Goal: Information Seeking & Learning: Learn about a topic

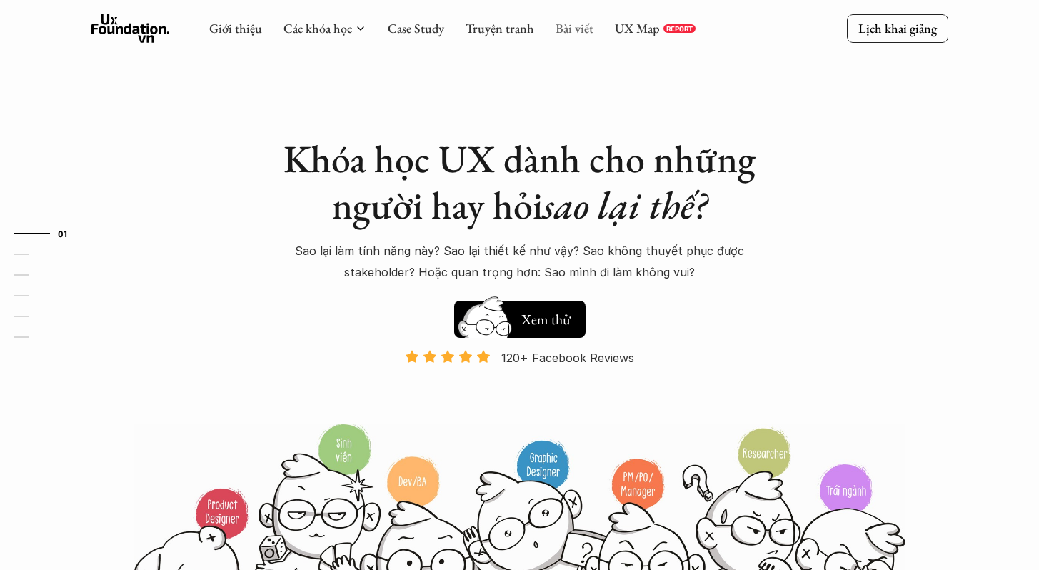
click at [567, 32] on link "Bài viết" at bounding box center [575, 28] width 38 height 16
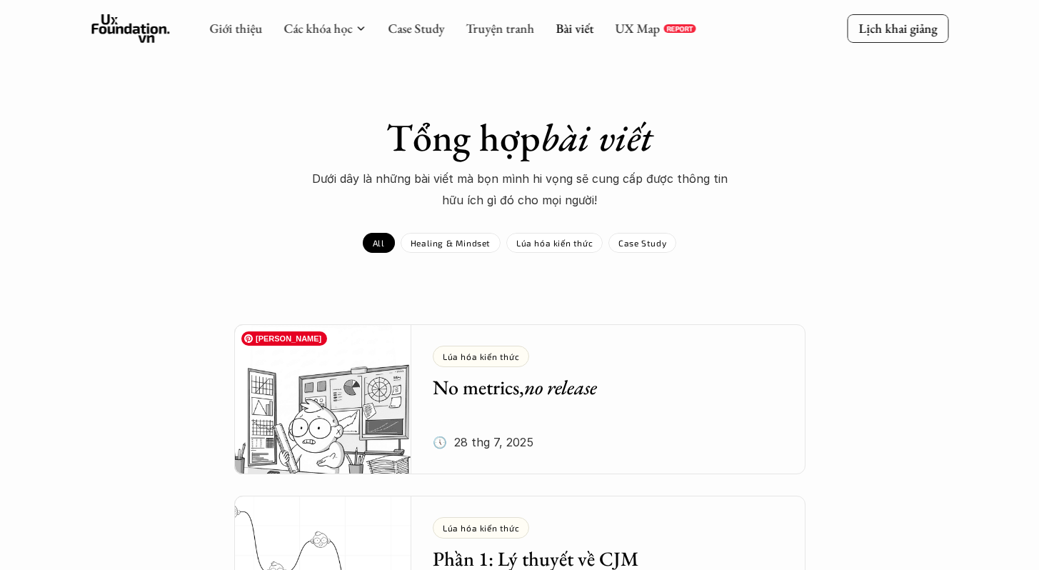
click at [341, 387] on img at bounding box center [323, 399] width 178 height 150
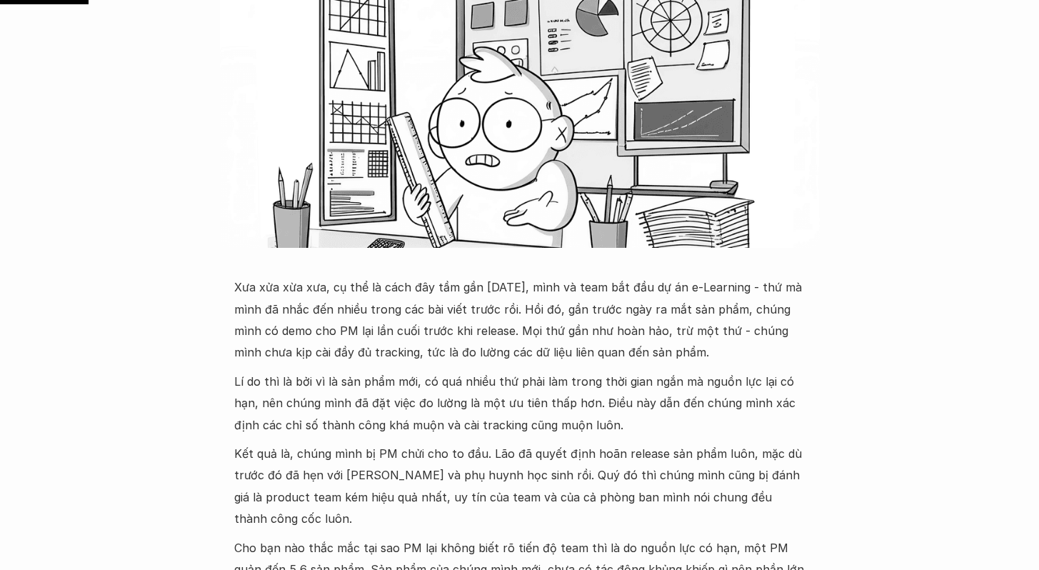
scroll to position [402, 0]
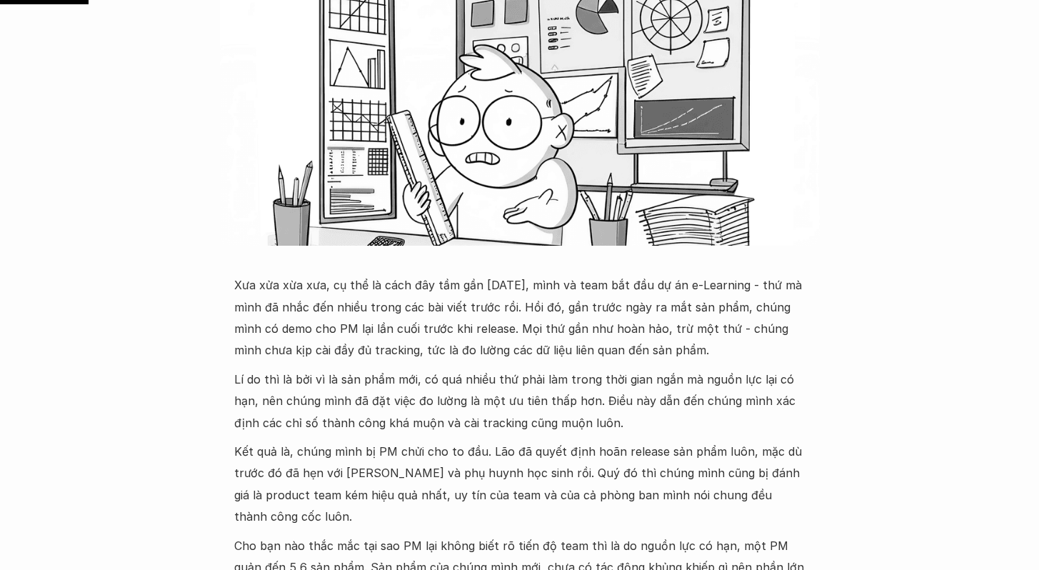
click at [274, 285] on p "Xưa xửa xừa xưa, cụ thể là cách đây tầm gần [DATE], mình và team bắt đầu dự án …" at bounding box center [520, 317] width 572 height 87
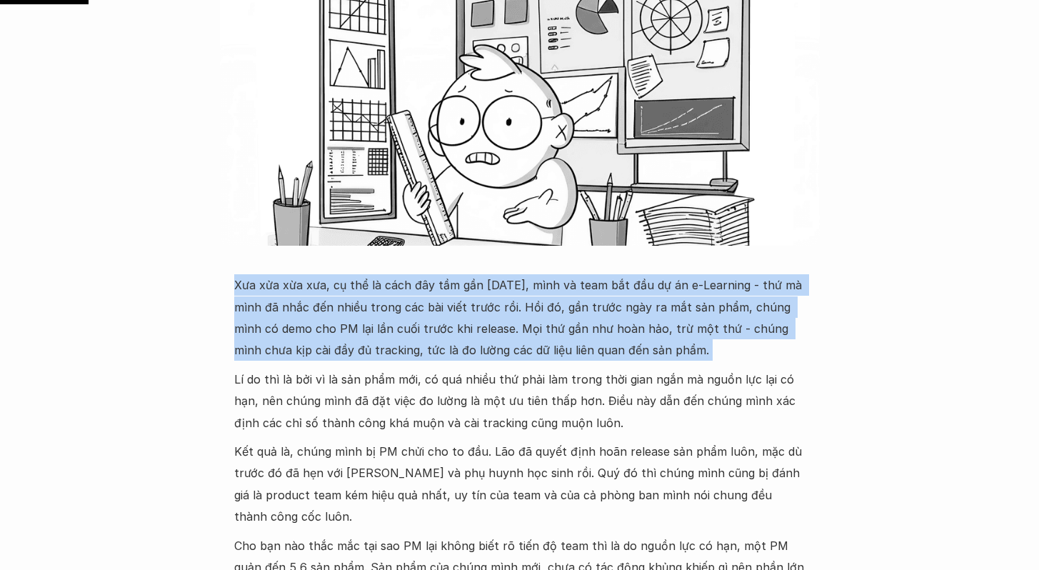
click at [274, 285] on p "Xưa xửa xừa xưa, cụ thể là cách đây tầm gần [DATE], mình và team bắt đầu dự án …" at bounding box center [520, 317] width 572 height 87
click at [416, 289] on p "Xưa xửa xừa xưa, cụ thể là cách đây tầm gần [DATE], mình và team bắt đầu dự án …" at bounding box center [520, 317] width 572 height 87
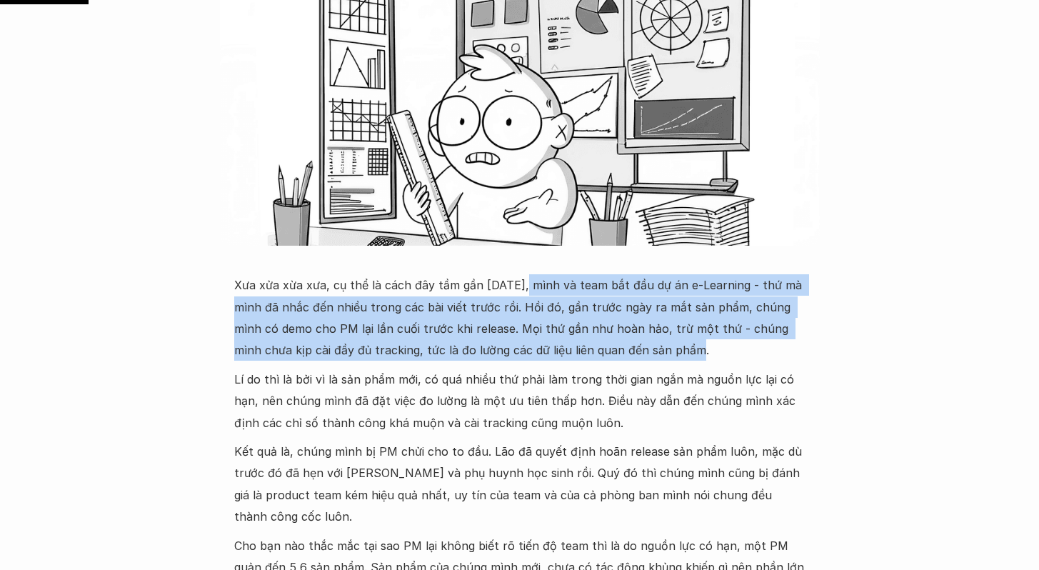
drag, startPoint x: 523, startPoint y: 284, endPoint x: 780, endPoint y: 347, distance: 264.9
click at [780, 347] on p "Xưa xửa xừa xưa, cụ thể là cách đây tầm gần [DATE], mình và team bắt đầu dự án …" at bounding box center [520, 317] width 572 height 87
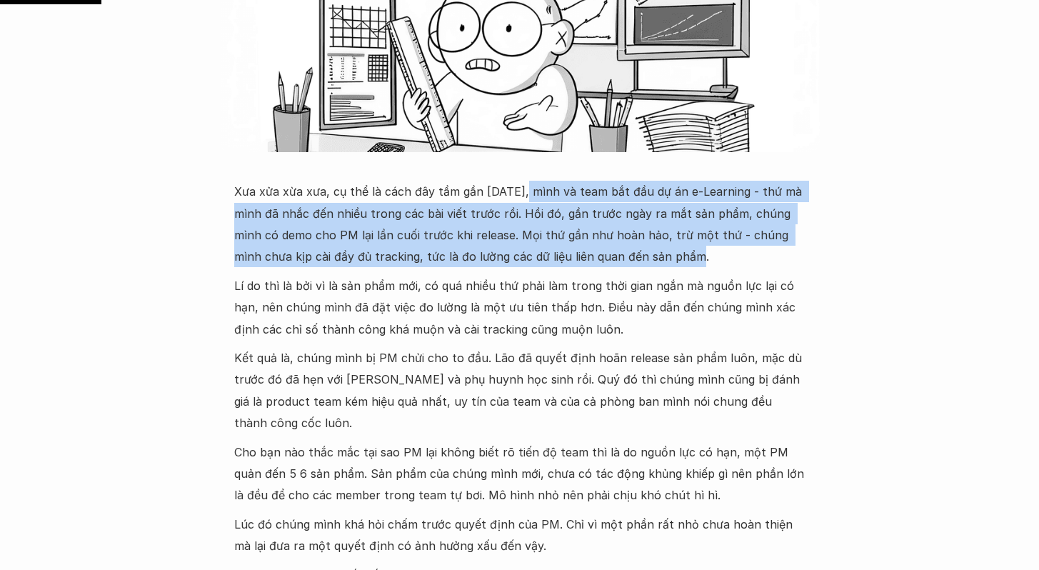
scroll to position [507, 0]
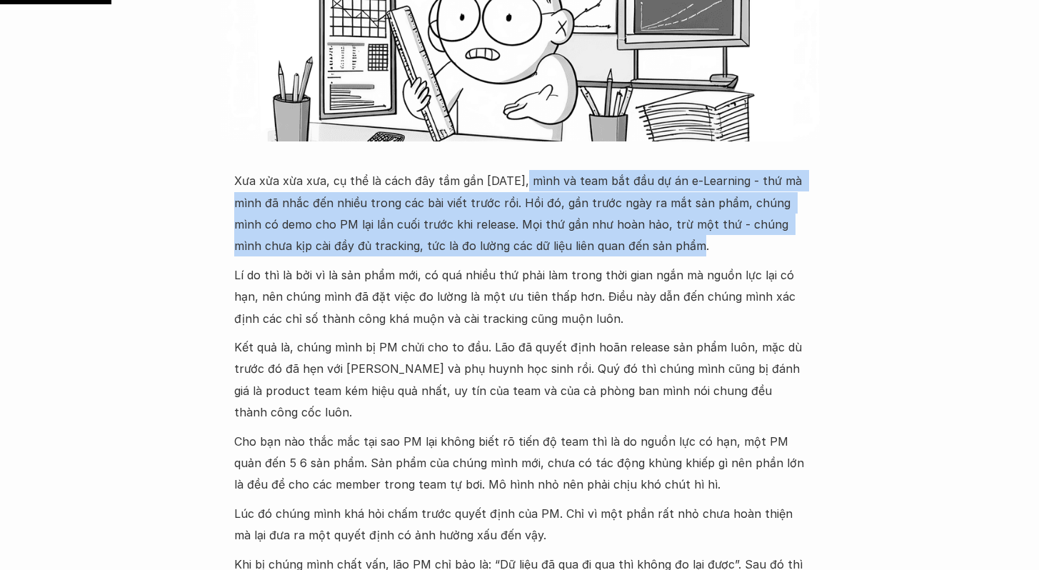
click at [498, 234] on p "Xưa xửa xừa xưa, cụ thể là cách đây tầm gần [DATE], mình và team bắt đầu dự án …" at bounding box center [520, 213] width 572 height 87
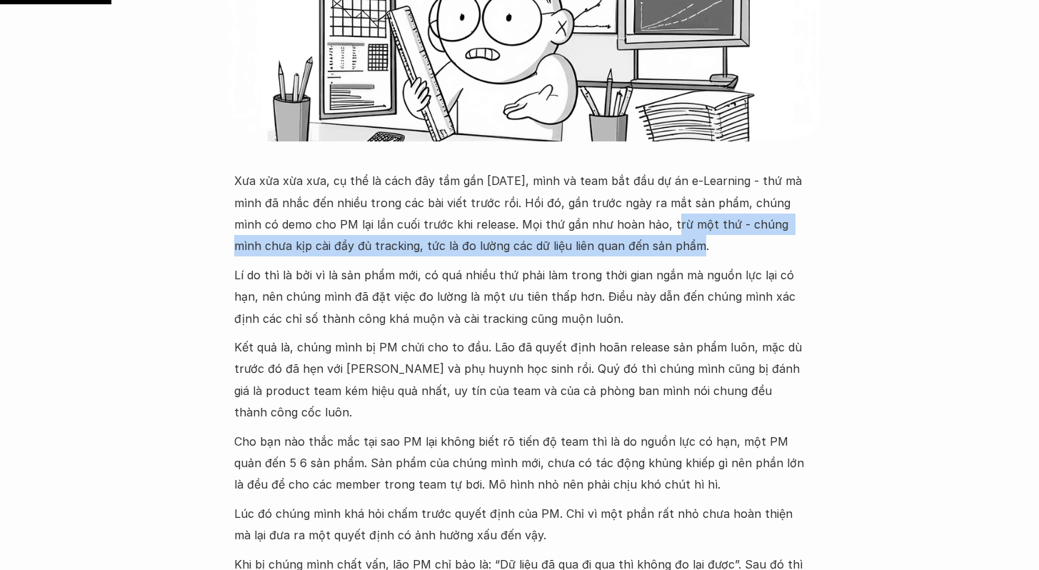
drag, startPoint x: 643, startPoint y: 226, endPoint x: 687, endPoint y: 244, distance: 47.4
click at [687, 244] on p "Xưa xửa xừa xưa, cụ thể là cách đây tầm gần [DATE], mình và team bắt đầu dự án …" at bounding box center [520, 213] width 572 height 87
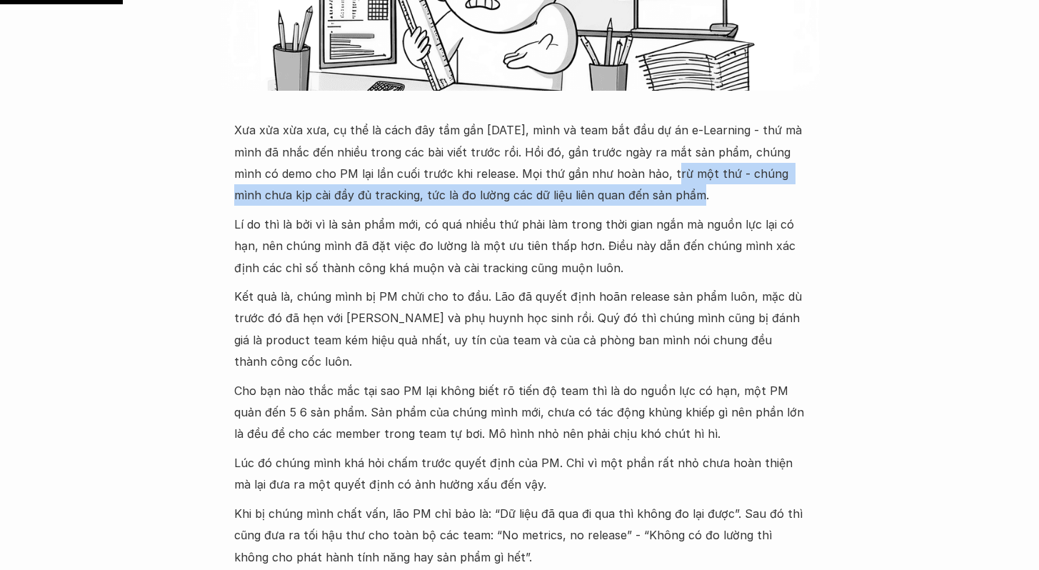
scroll to position [558, 0]
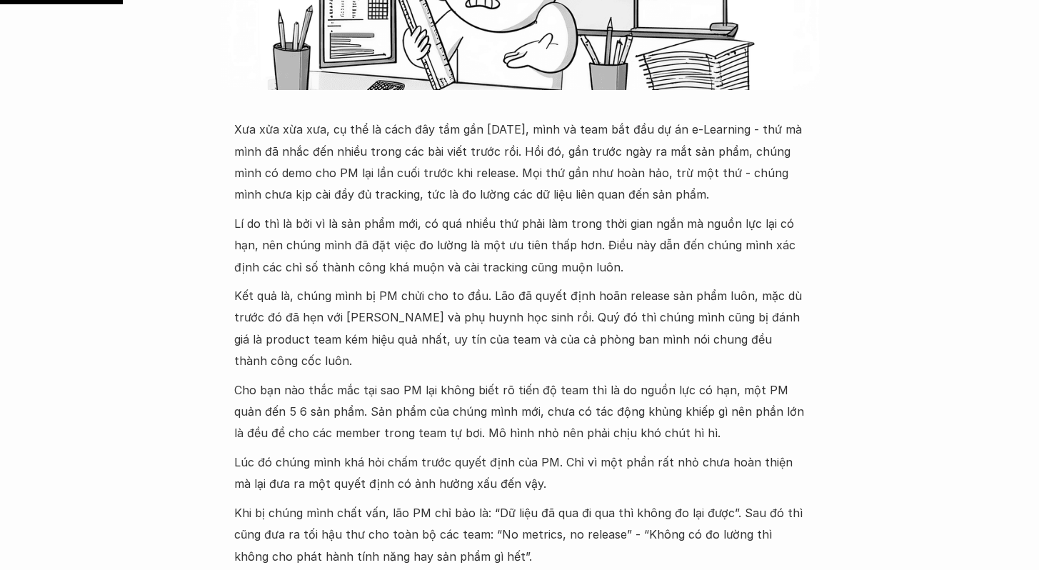
click at [269, 226] on p "Lí do thì là bởi vì là sản phẩm mới, có quá nhiều thứ phải làm trong thời gian …" at bounding box center [520, 245] width 572 height 65
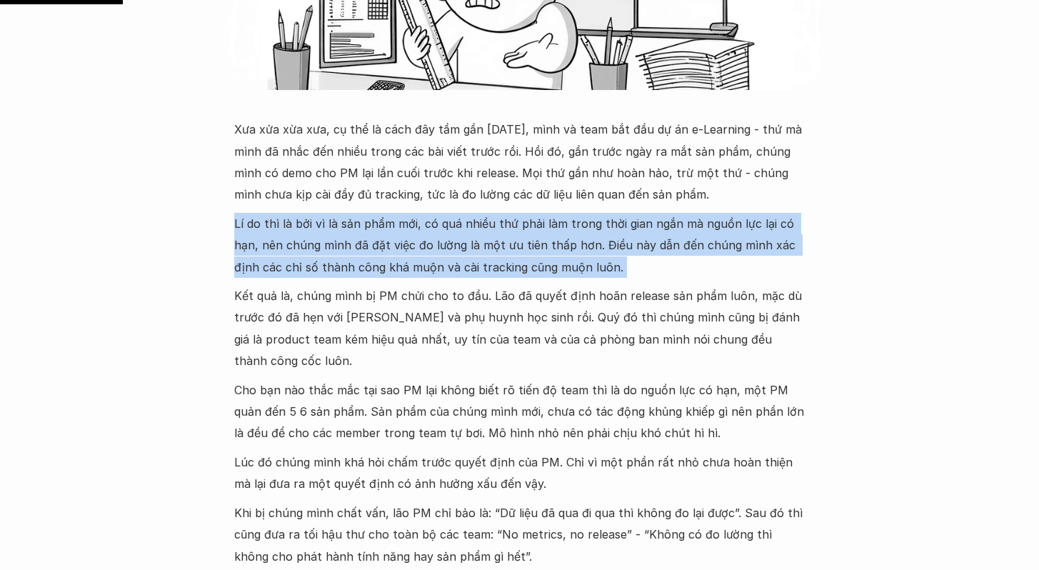
click at [269, 226] on p "Lí do thì là bởi vì là sản phẩm mới, có quá nhiều thứ phải làm trong thời gian …" at bounding box center [520, 245] width 572 height 65
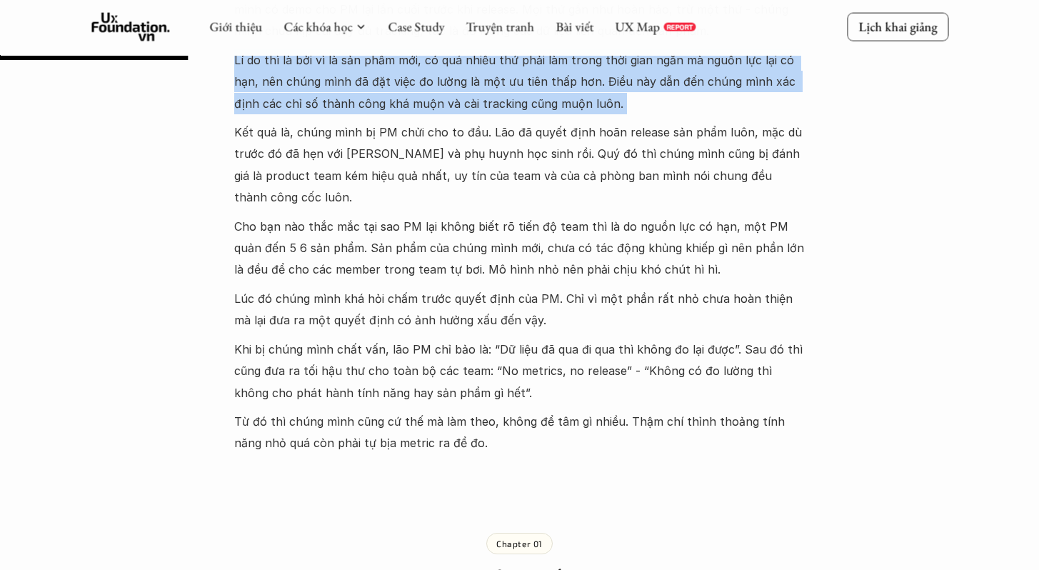
scroll to position [1006, 0]
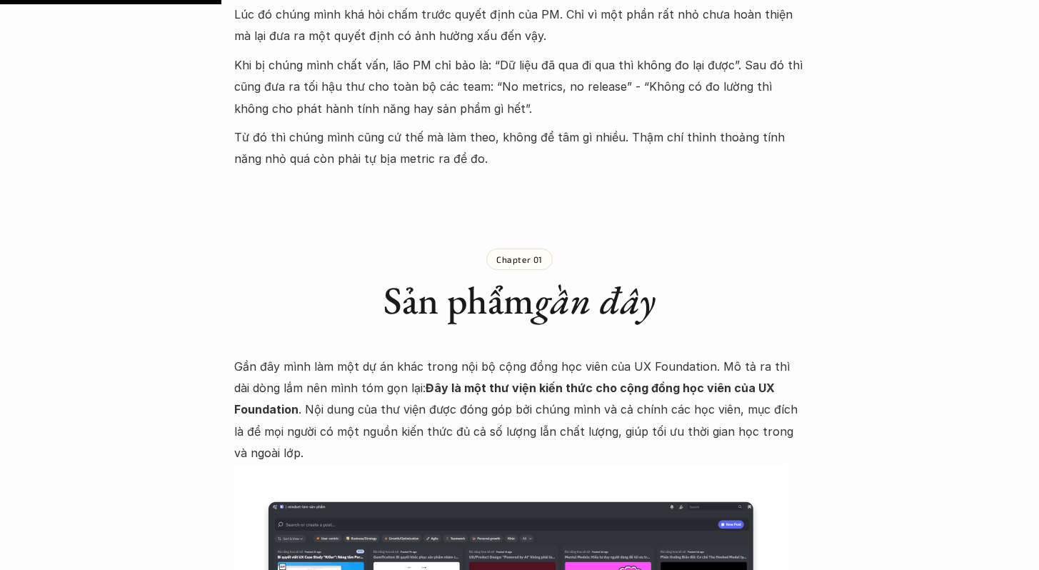
click at [343, 356] on p "Gần đây mình làm một dự án khác trong nội bộ cộng đồng học viên của UX Foundati…" at bounding box center [520, 410] width 572 height 109
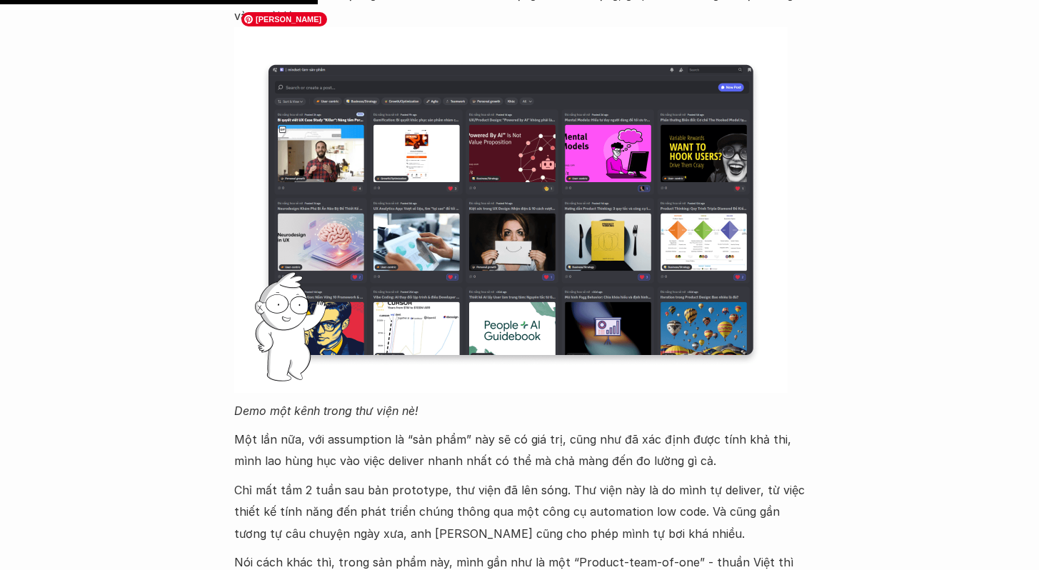
scroll to position [1641, 0]
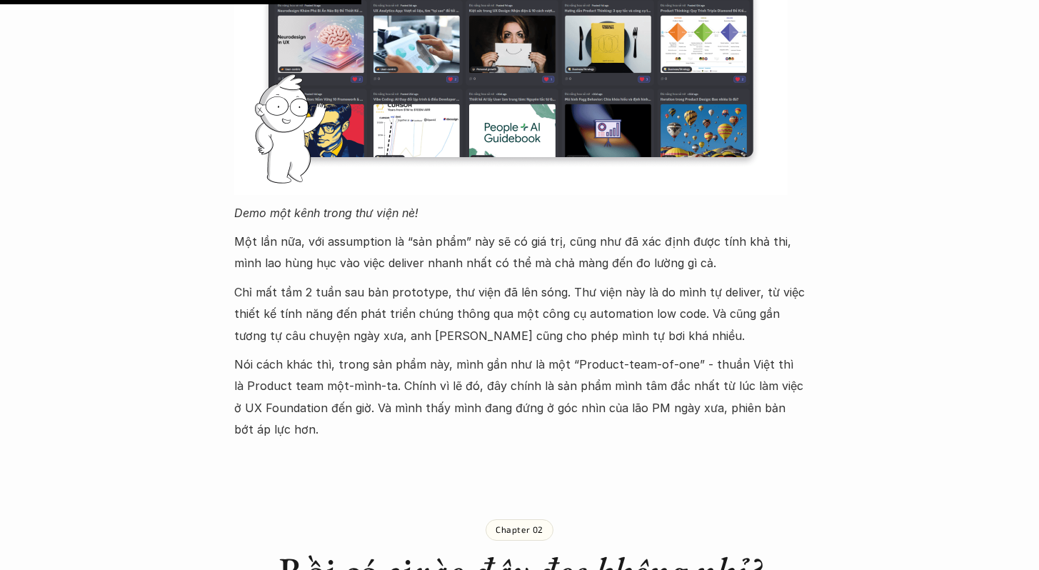
click at [310, 231] on p "Một lần nữa, với assumption là “sản phẩm” này sẽ có giá trị, cũng như đã xác đị…" at bounding box center [520, 253] width 572 height 44
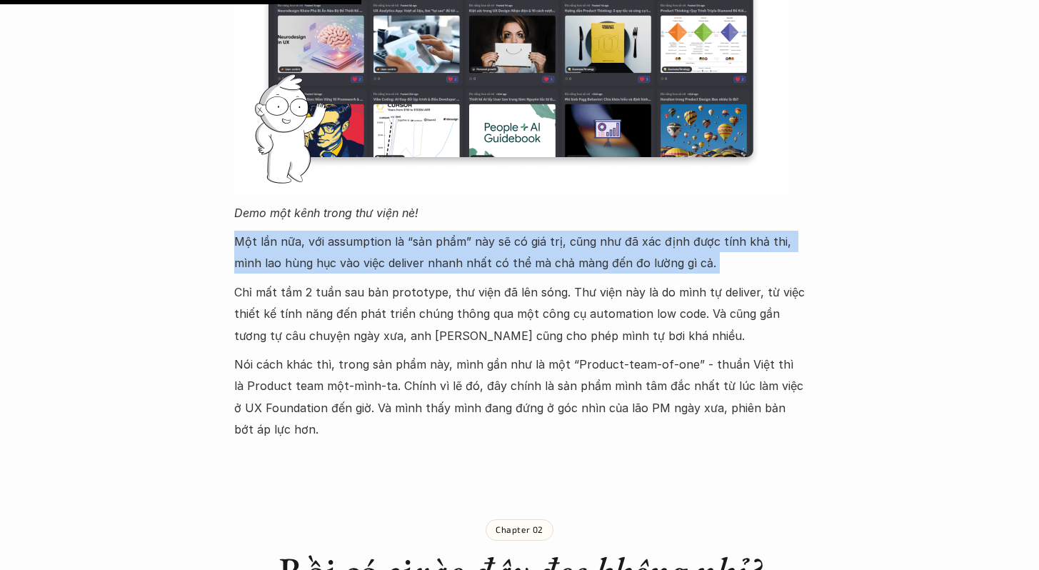
click at [310, 231] on p "Một lần nữa, với assumption là “sản phẩm” này sẽ có giá trị, cũng như đã xác đị…" at bounding box center [520, 253] width 572 height 44
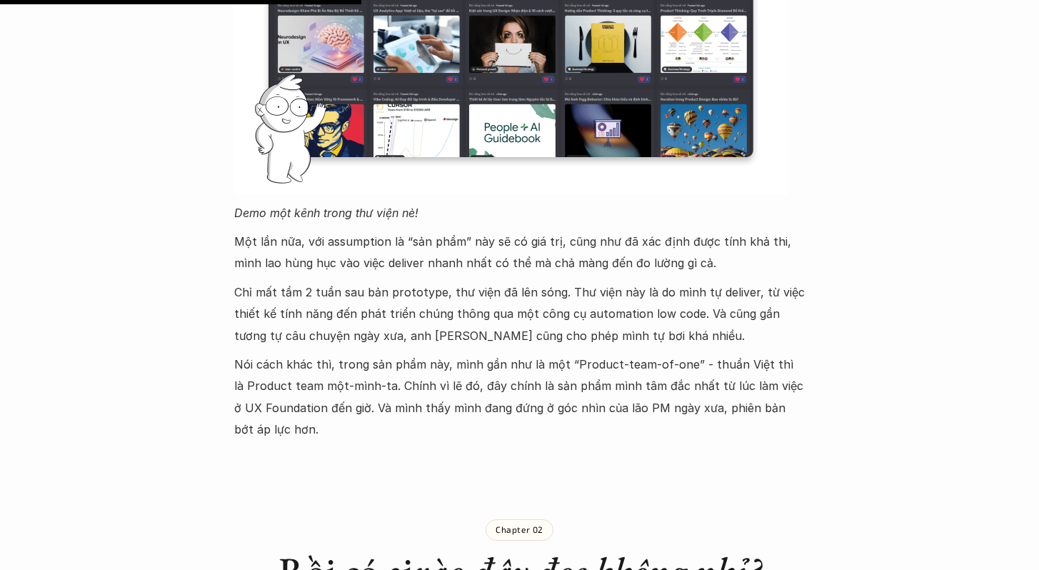
click at [538, 231] on p "Một lần nữa, với assumption là “sản phẩm” này sẽ có giá trị, cũng như đã xác đị…" at bounding box center [520, 253] width 572 height 44
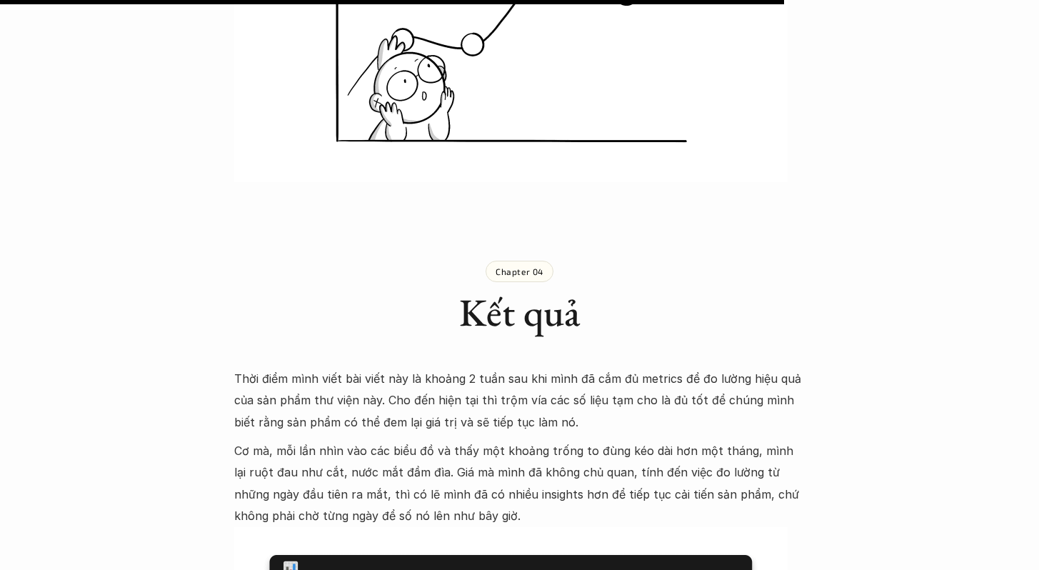
scroll to position [3681, 0]
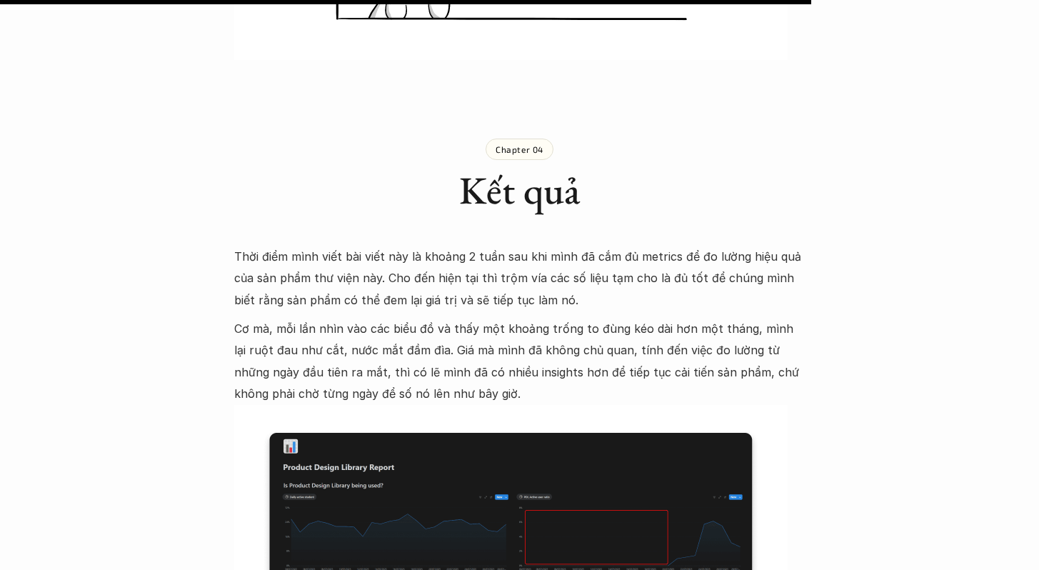
click at [332, 246] on p "Thời điểm mình viết bài viết này là khoảng 2 tuần sau khi mình đã cắm đủ metric…" at bounding box center [520, 278] width 572 height 65
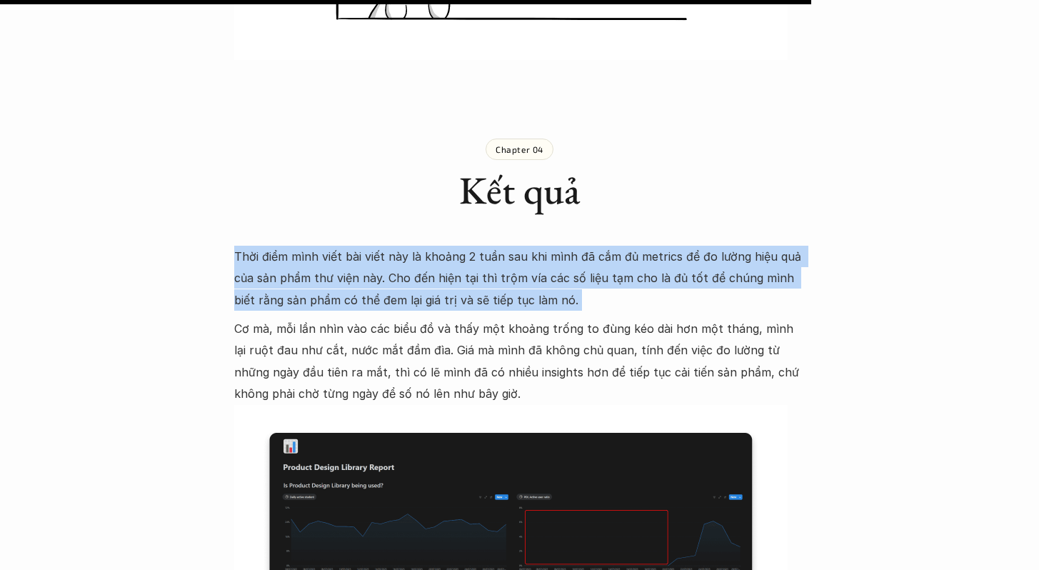
click at [332, 246] on p "Thời điểm mình viết bài viết này là khoảng 2 tuần sau khi mình đã cắm đủ metric…" at bounding box center [520, 278] width 572 height 65
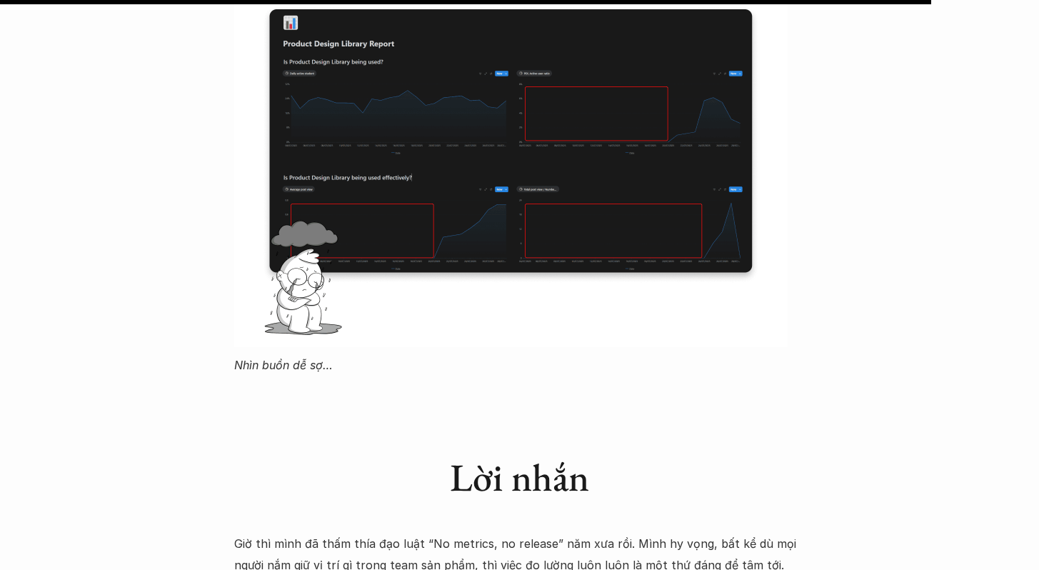
scroll to position [4290, 0]
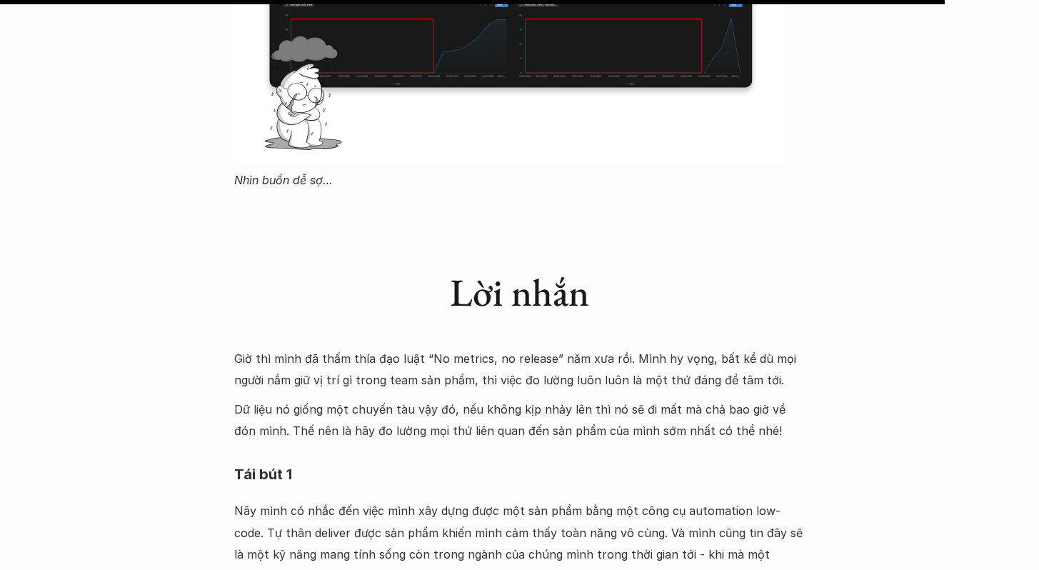
click at [352, 348] on p "Giờ thì mình đã thấm thía đạo luật “No metrics, no release” năm xưa rồi. Mình h…" at bounding box center [520, 370] width 572 height 44
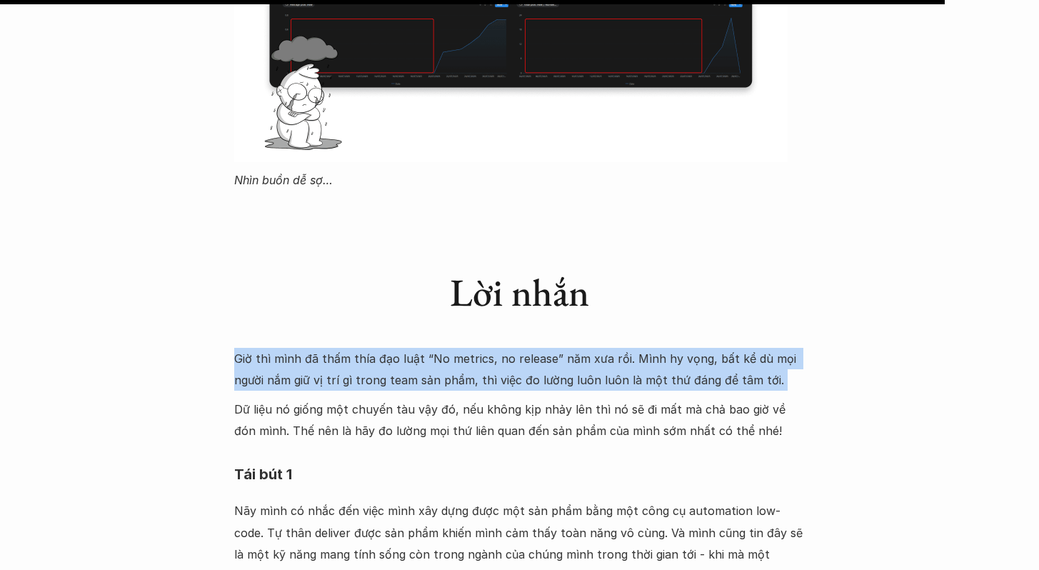
click at [352, 348] on p "Giờ thì mình đã thấm thía đạo luật “No metrics, no release” năm xưa rồi. Mình h…" at bounding box center [520, 370] width 572 height 44
click at [620, 348] on p "Giờ thì mình đã thấm thía đạo luật “No metrics, no release” năm xưa rồi. Mình h…" at bounding box center [520, 370] width 572 height 44
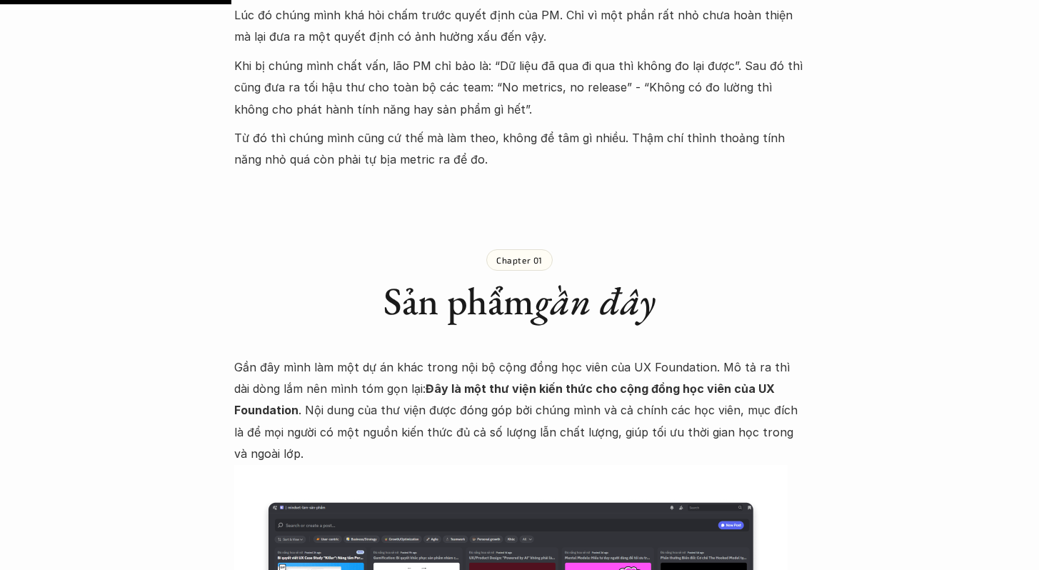
scroll to position [1052, 0]
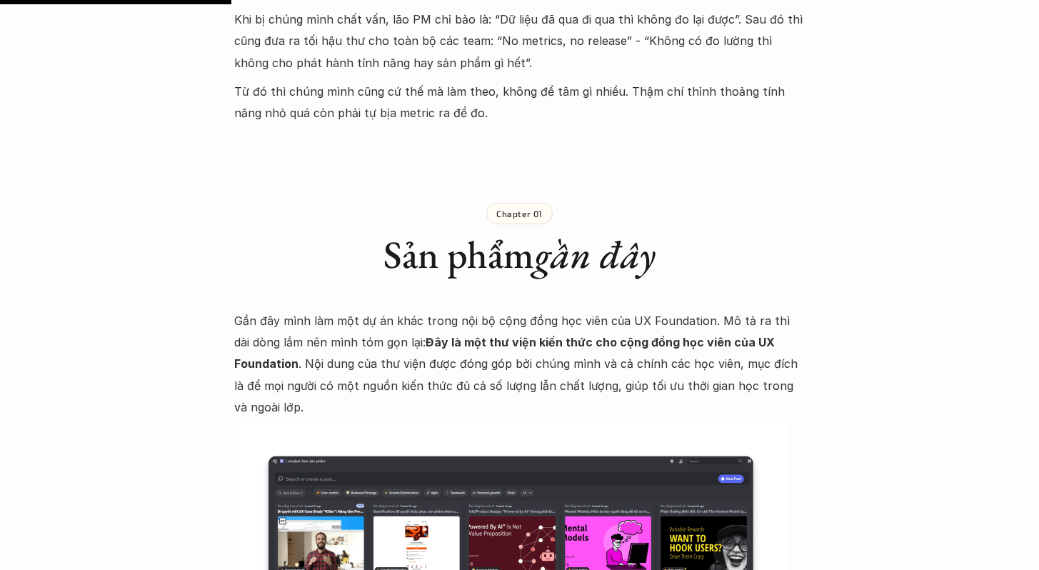
click at [451, 310] on p "Gần đây mình làm một dự án khác trong nội bộ cộng đồng học viên của UX Foundati…" at bounding box center [520, 364] width 572 height 109
click at [394, 314] on p "Gần đây mình làm một dự án khác trong nội bộ cộng đồng học viên của UX Foundati…" at bounding box center [520, 364] width 572 height 109
click at [419, 335] on strong "Đây là một thư viện kiến thức cho cộng đồng học viên của UX Foundation" at bounding box center [506, 353] width 544 height 36
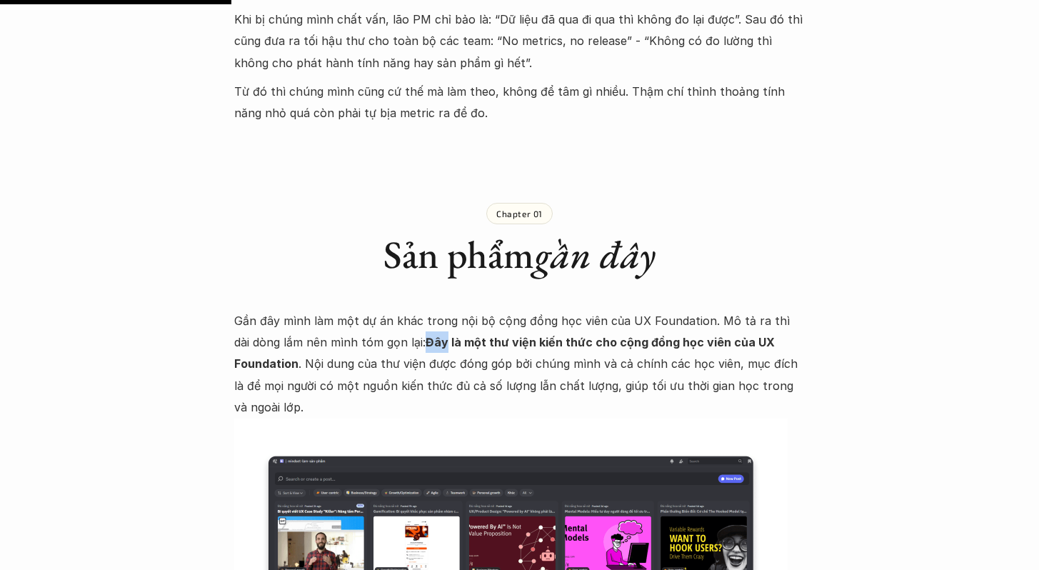
click at [419, 335] on strong "Đây là một thư viện kiến thức cho cộng đồng học viên của UX Foundation" at bounding box center [506, 353] width 544 height 36
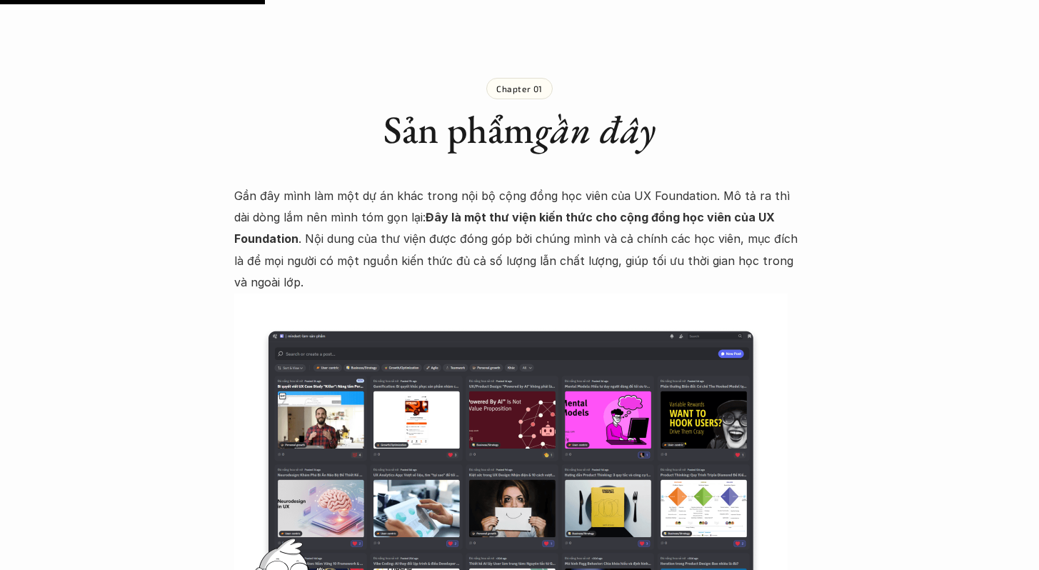
scroll to position [1213, 0]
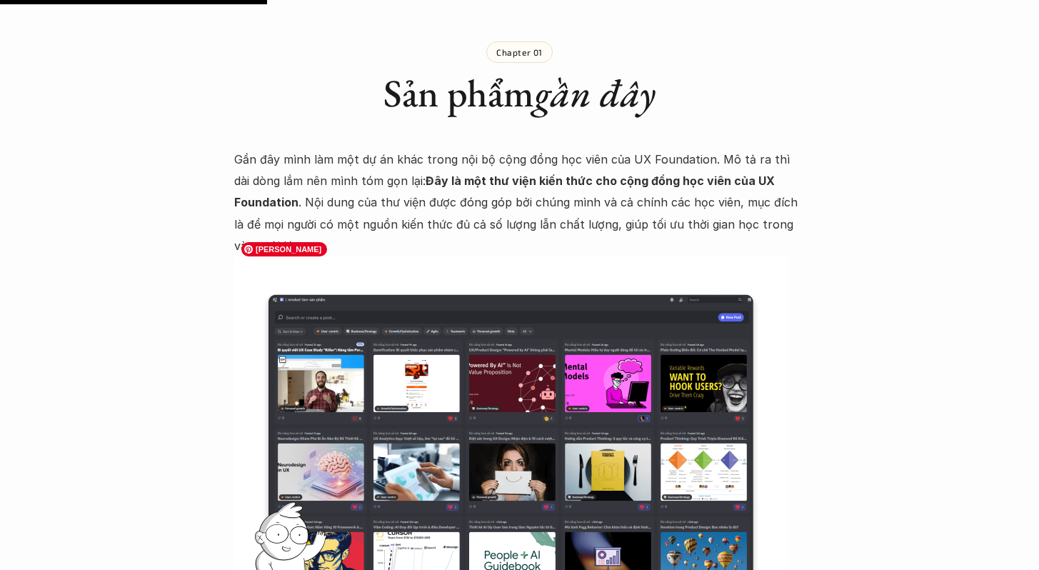
click at [330, 347] on img at bounding box center [511, 440] width 554 height 366
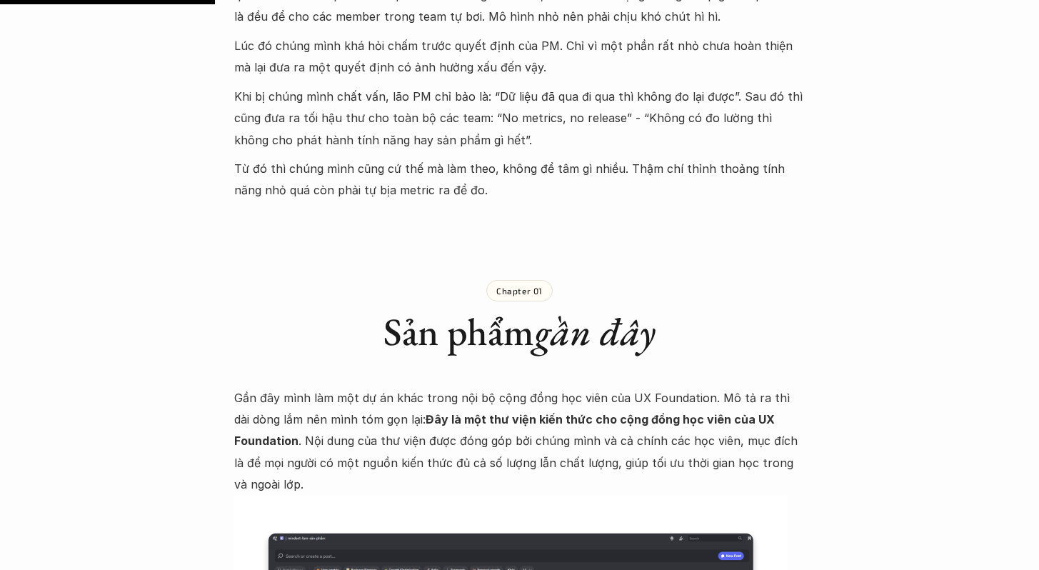
scroll to position [1084, 0]
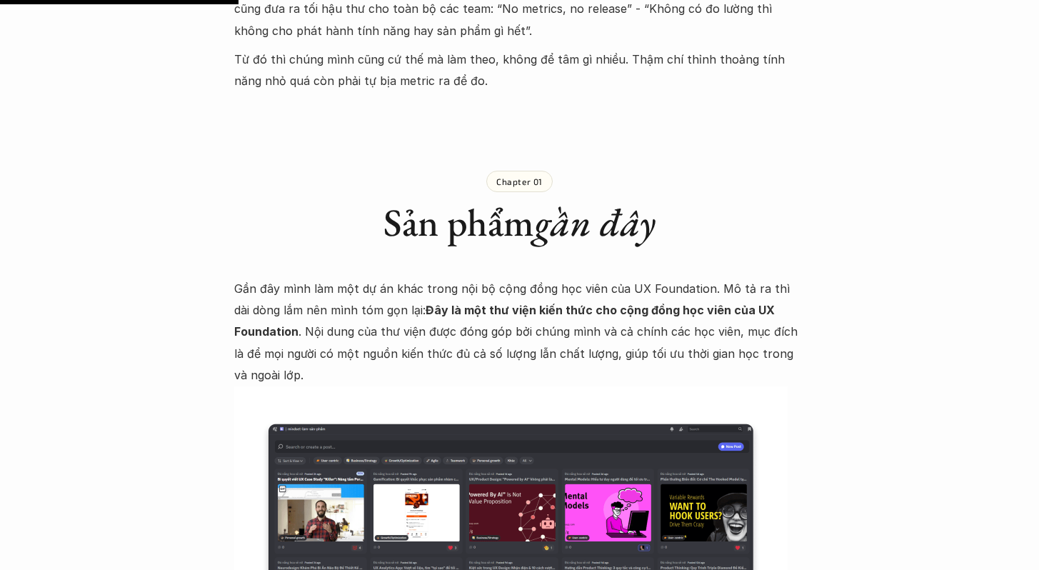
click at [391, 321] on p "Gần đây mình làm một dự án khác trong nội bộ cộng đồng học viên của UX Foundati…" at bounding box center [520, 332] width 572 height 109
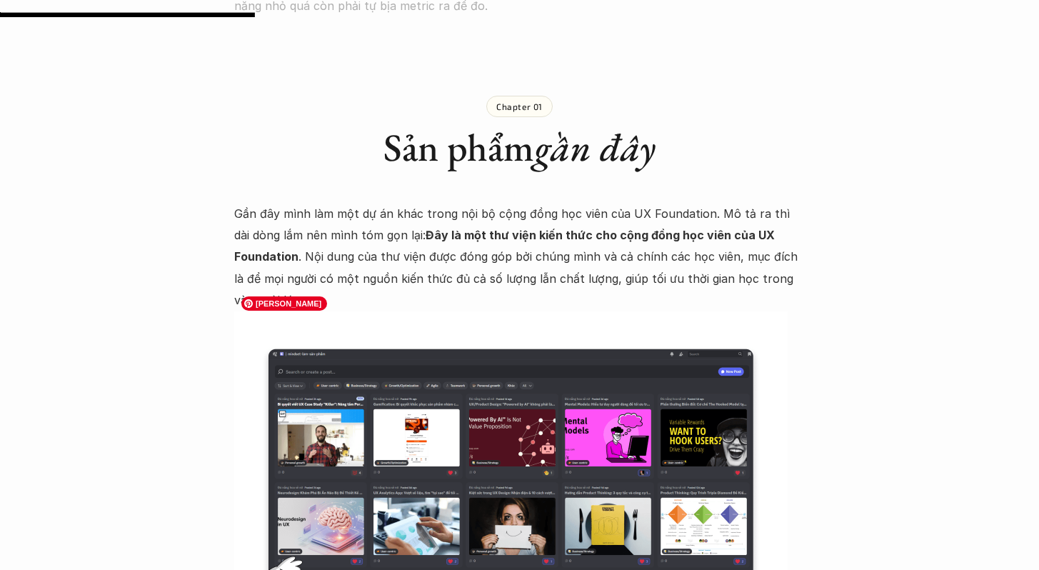
scroll to position [1156, 0]
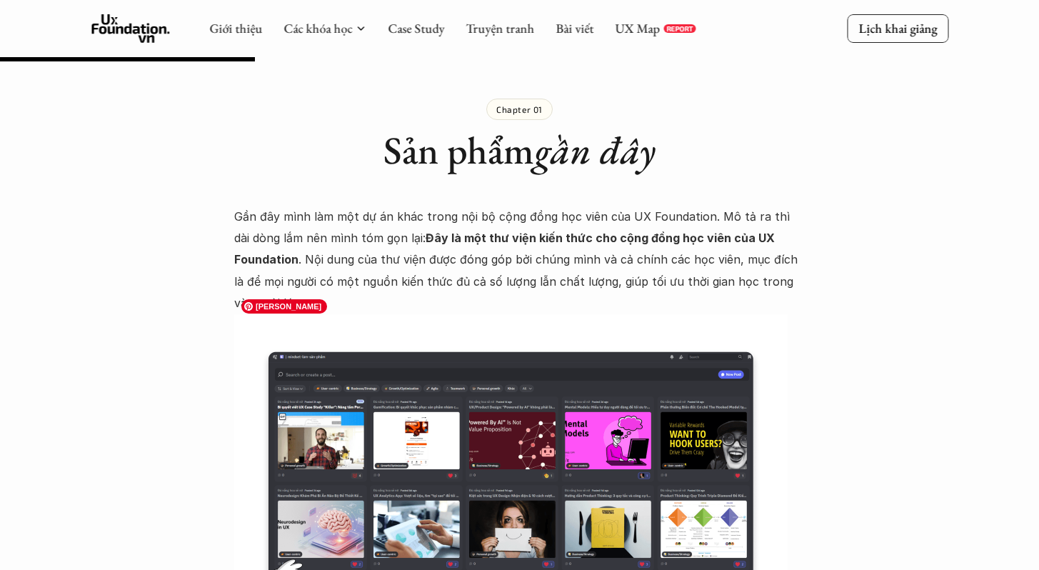
click at [444, 439] on img at bounding box center [511, 497] width 554 height 366
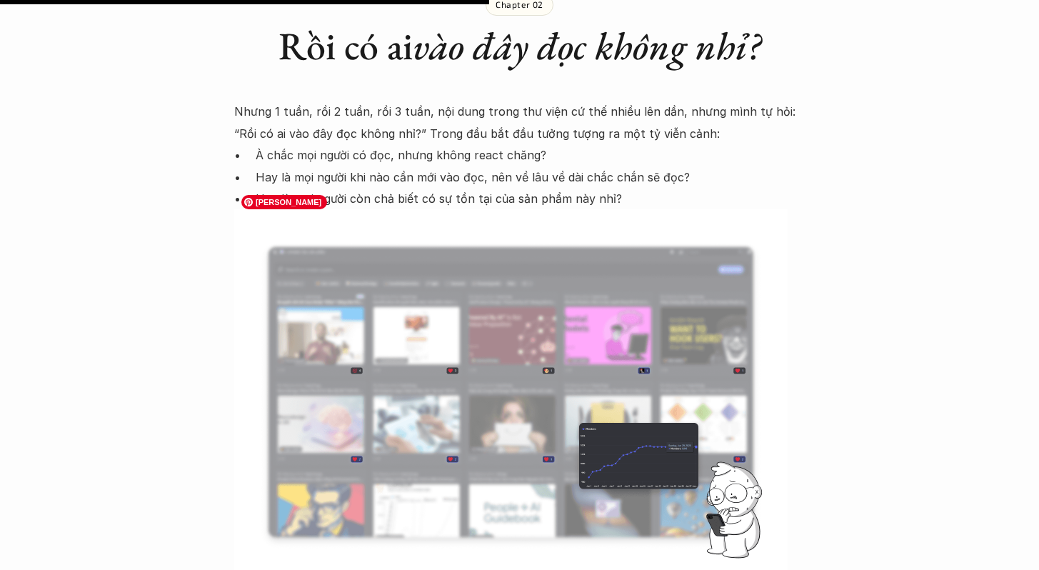
scroll to position [1667, 0]
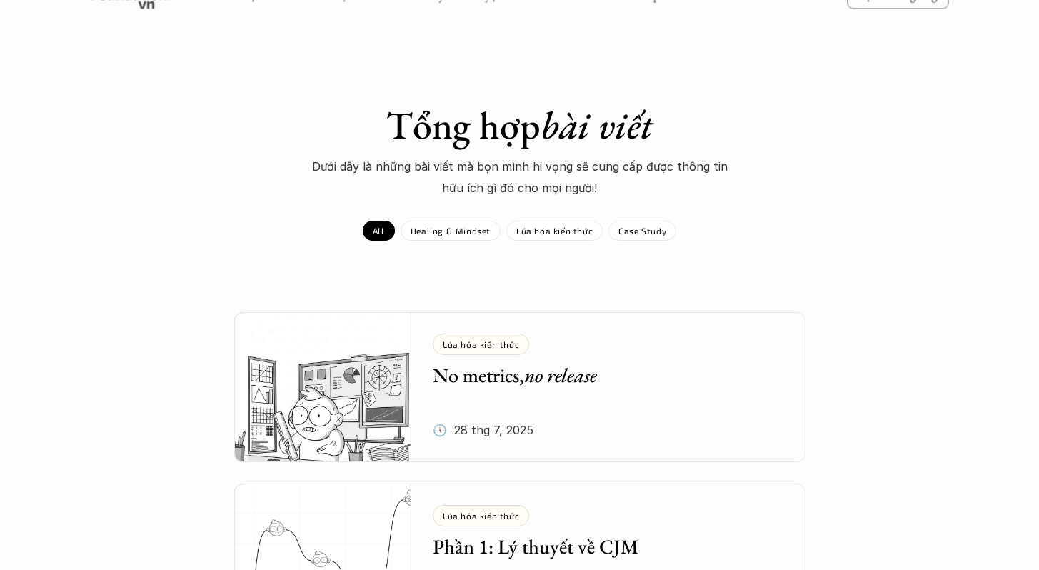
scroll to position [13, 0]
click at [458, 234] on p "Healing & Mindset" at bounding box center [451, 230] width 80 height 10
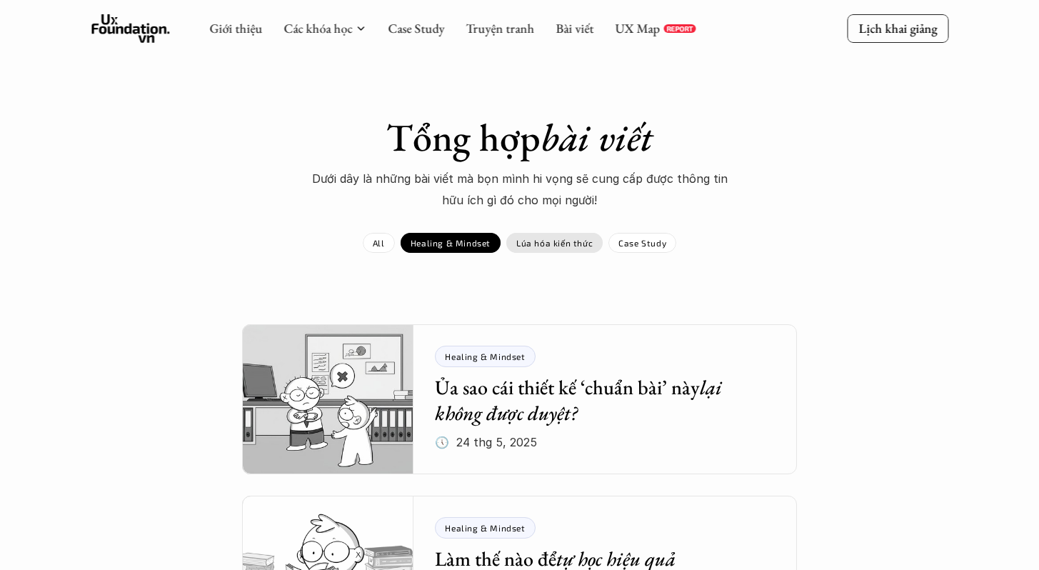
click at [572, 246] on p "Lúa hóa kiến thức" at bounding box center [555, 243] width 76 height 10
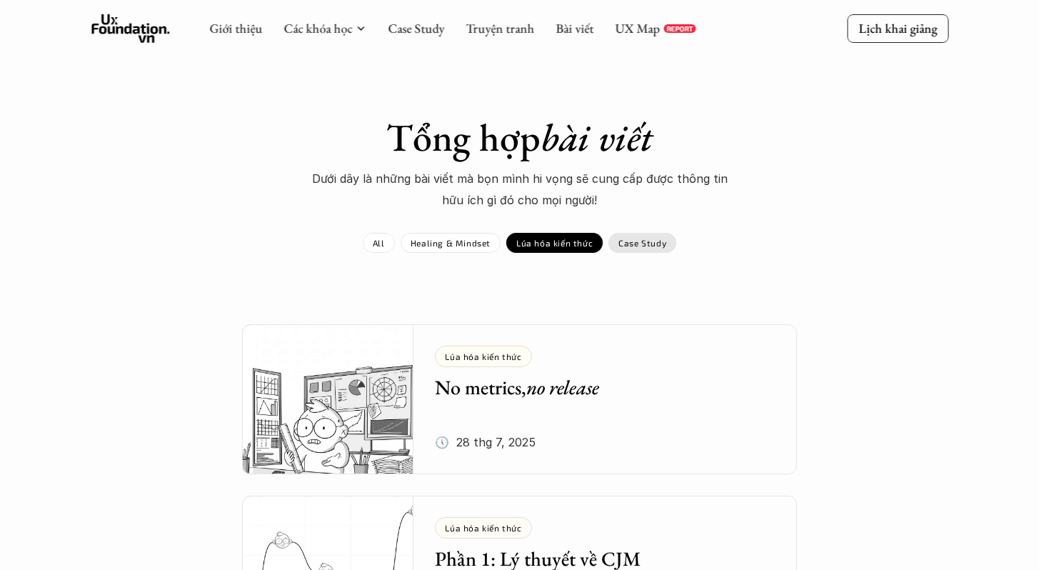
click at [642, 248] on div "Case Study" at bounding box center [643, 243] width 68 height 20
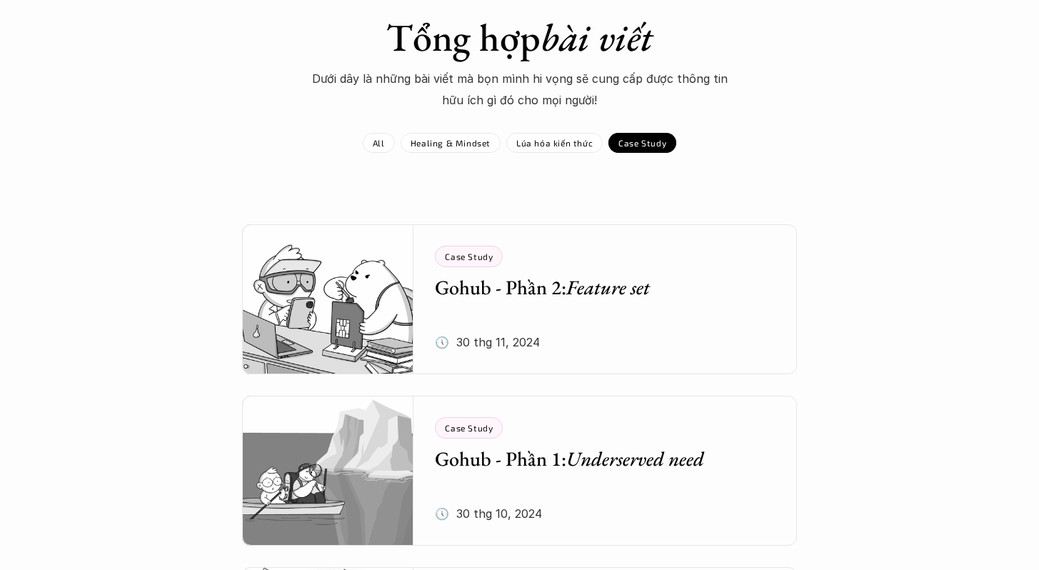
scroll to position [103, 0]
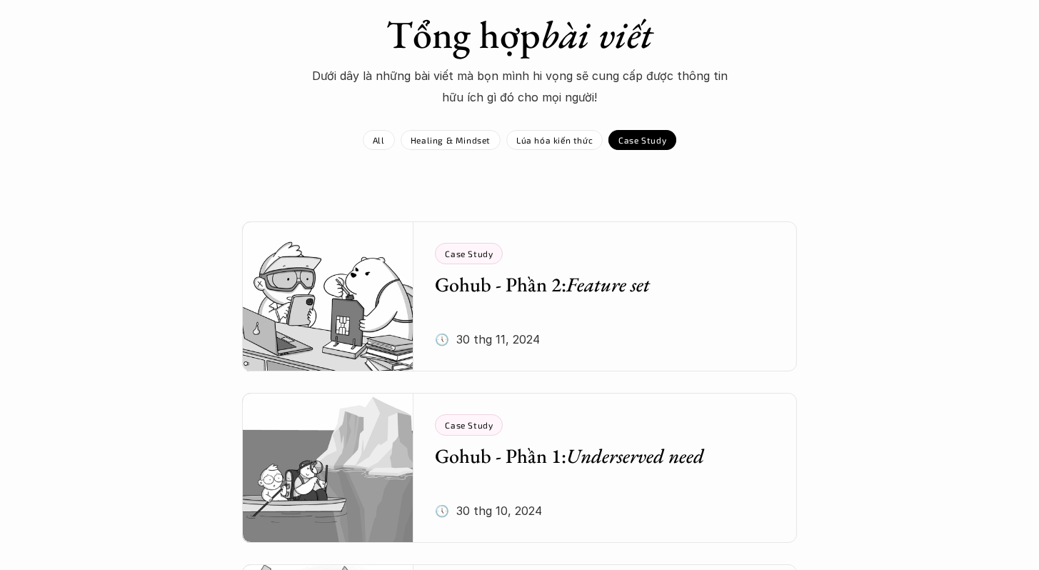
click at [571, 283] on em "Feature set" at bounding box center [609, 284] width 84 height 26
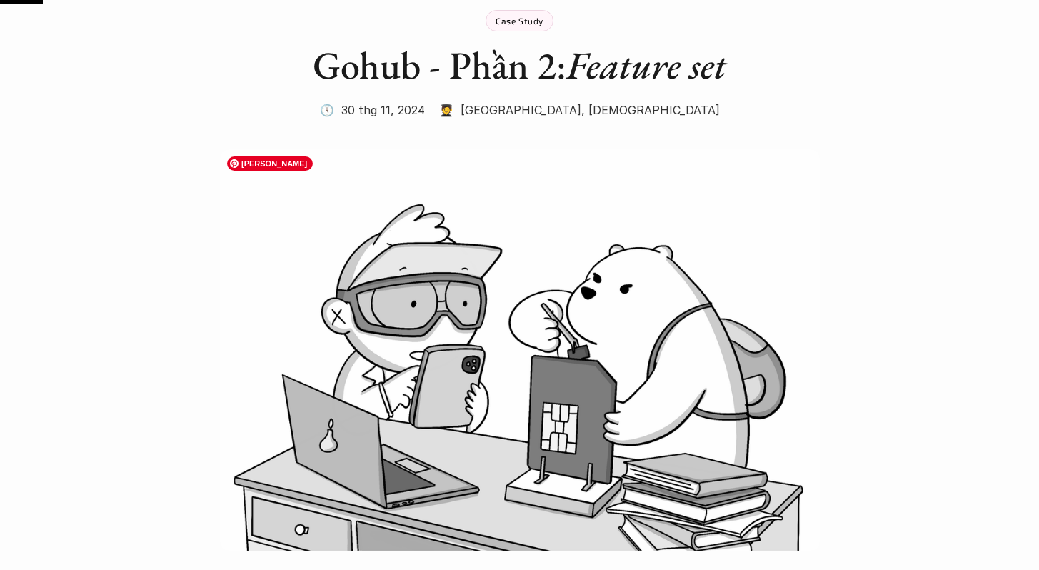
scroll to position [596, 0]
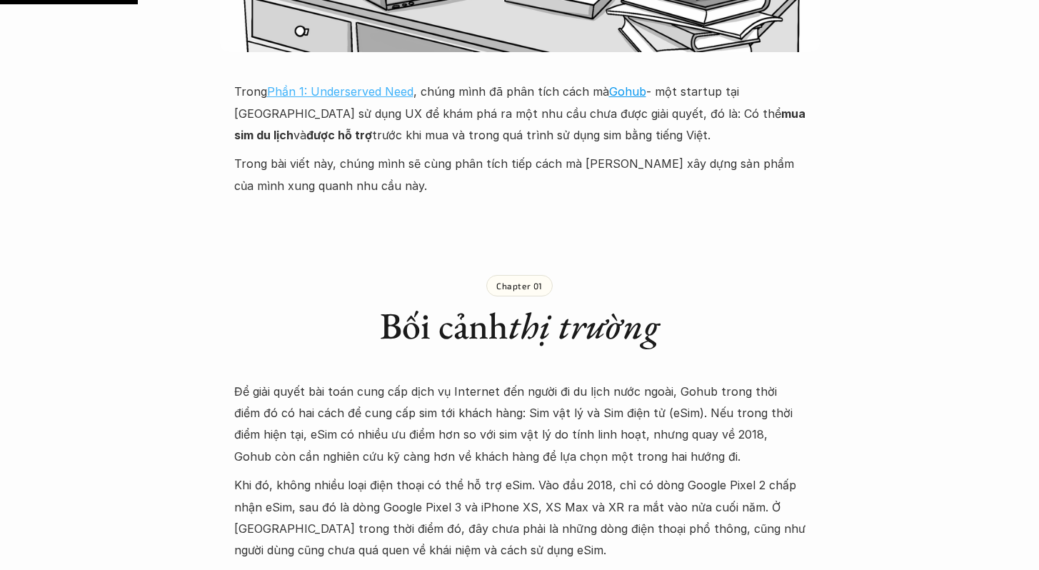
click at [368, 90] on link "Phần 1: Underserved Need" at bounding box center [340, 91] width 146 height 14
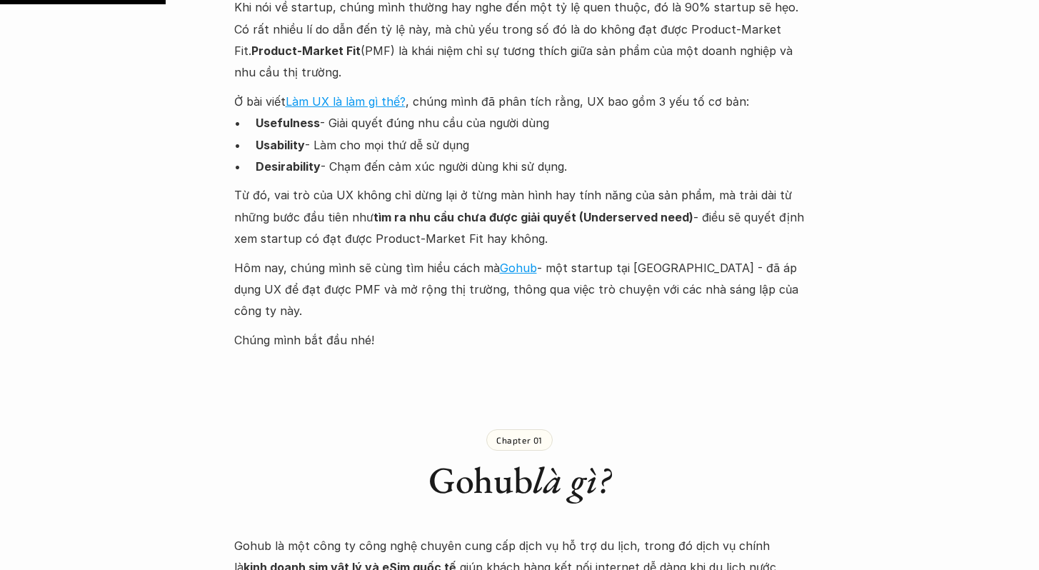
scroll to position [699, 0]
